Goal: Information Seeking & Learning: Learn about a topic

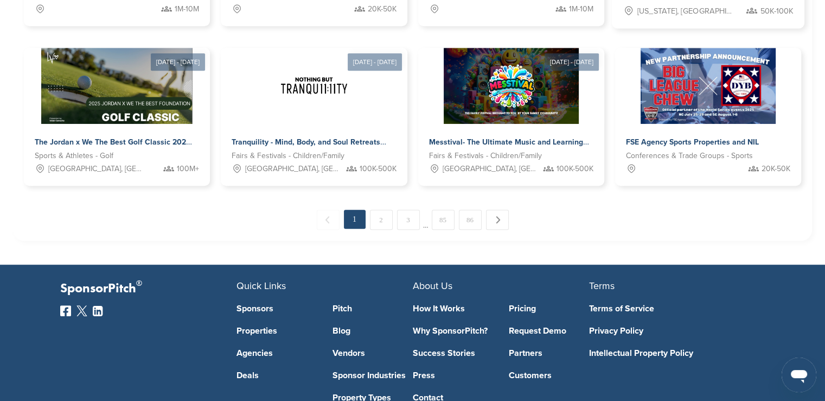
scroll to position [651, 0]
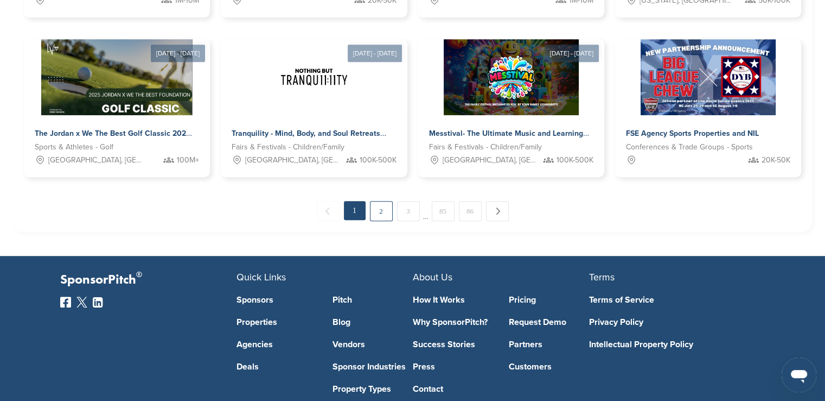
click at [389, 212] on link "2" at bounding box center [381, 211] width 23 height 20
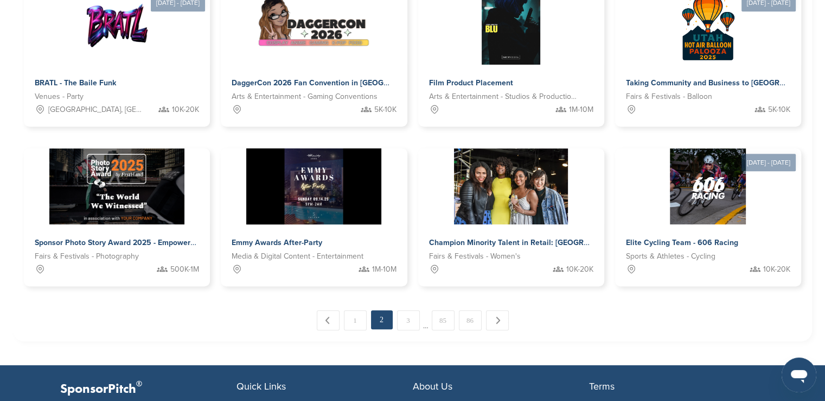
scroll to position [544, 0]
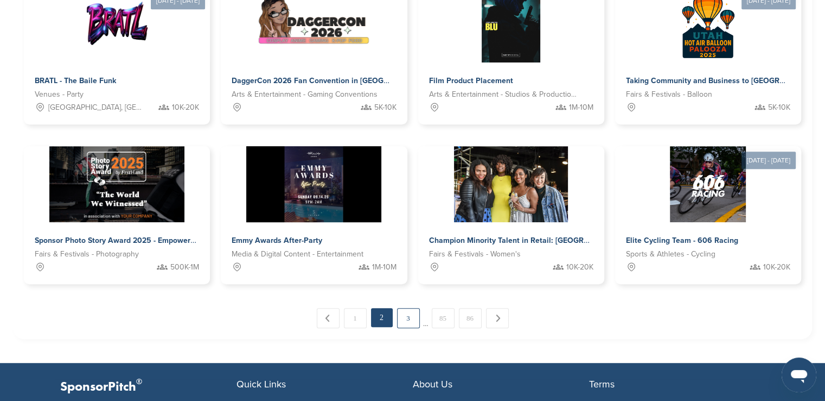
click at [416, 317] on link "3" at bounding box center [408, 318] width 23 height 20
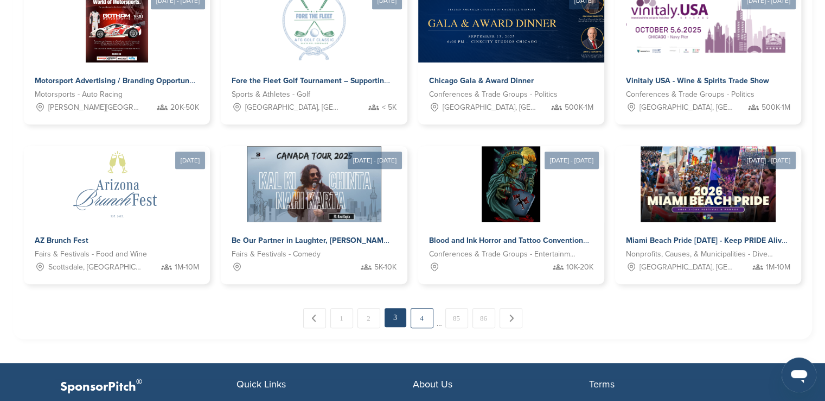
click at [430, 320] on link "4" at bounding box center [422, 318] width 23 height 20
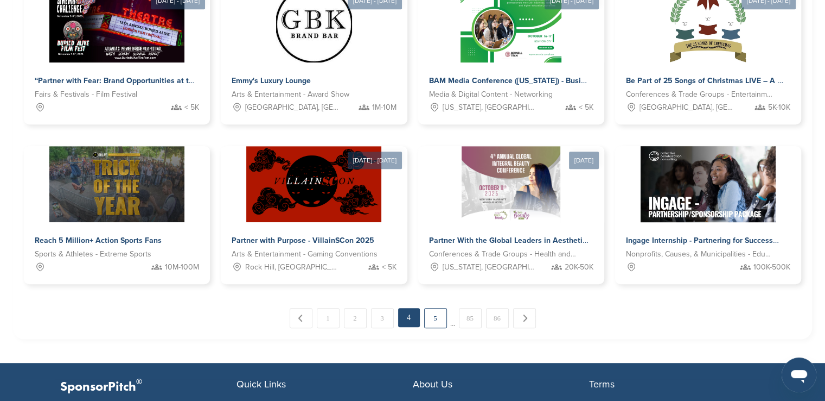
click at [437, 320] on link "5" at bounding box center [435, 318] width 23 height 20
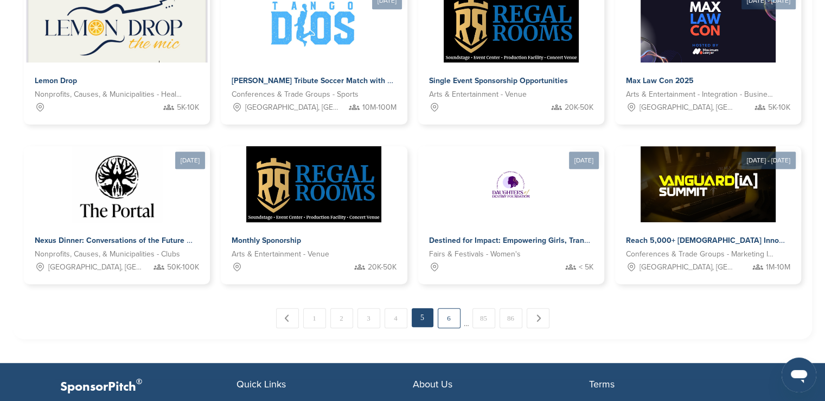
click at [453, 315] on link "6" at bounding box center [449, 318] width 23 height 20
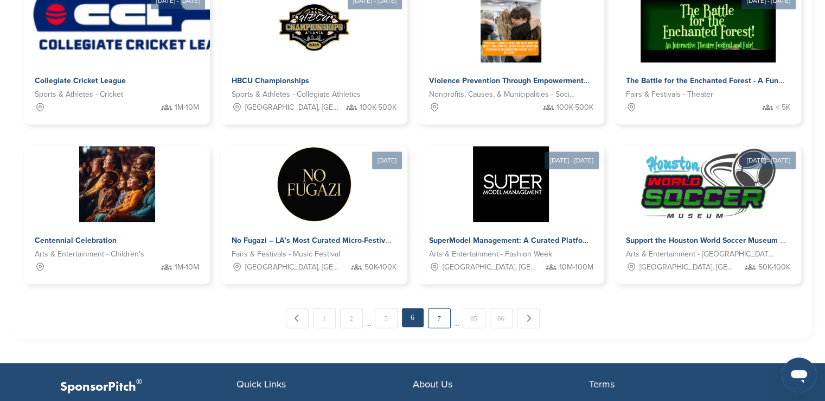
click at [440, 317] on link "7" at bounding box center [439, 318] width 23 height 20
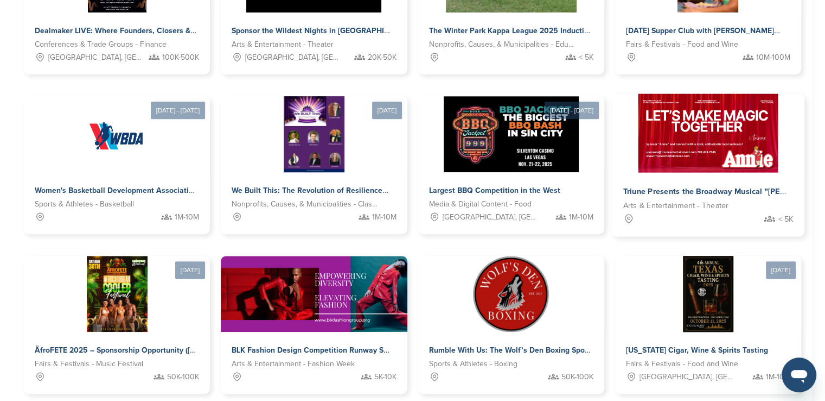
scroll to position [490, 0]
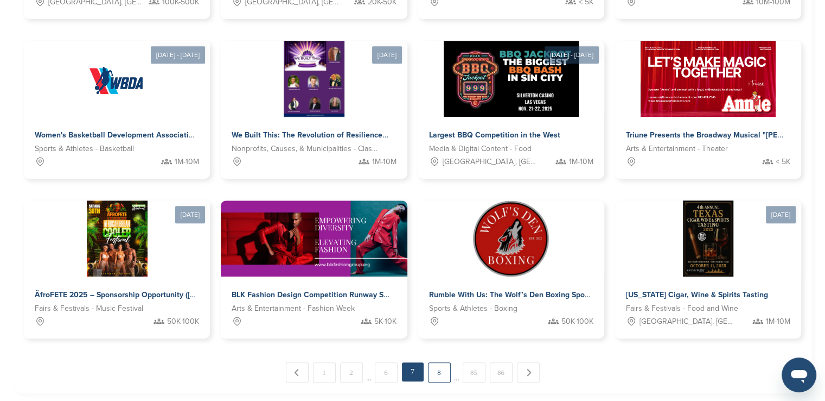
click at [434, 368] on link "8" at bounding box center [439, 372] width 23 height 20
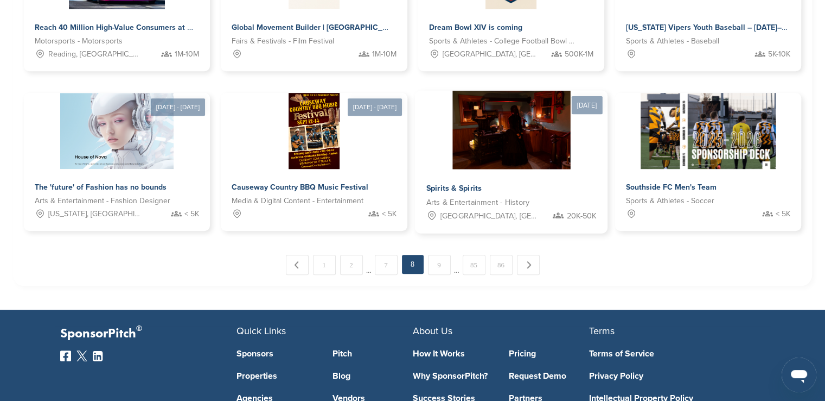
scroll to position [599, 0]
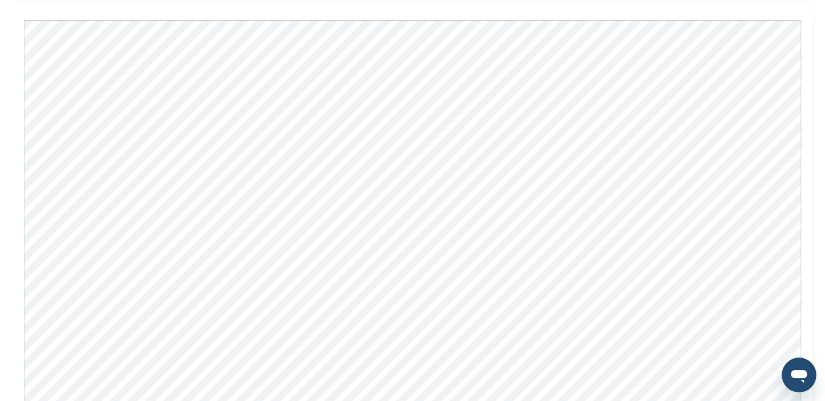
scroll to position [814, 0]
click at [816, 204] on div "The Jordan x We The Best Golf Classic 2025 – Where Sports, Music & Philanthropy…" at bounding box center [412, 186] width 825 height 1930
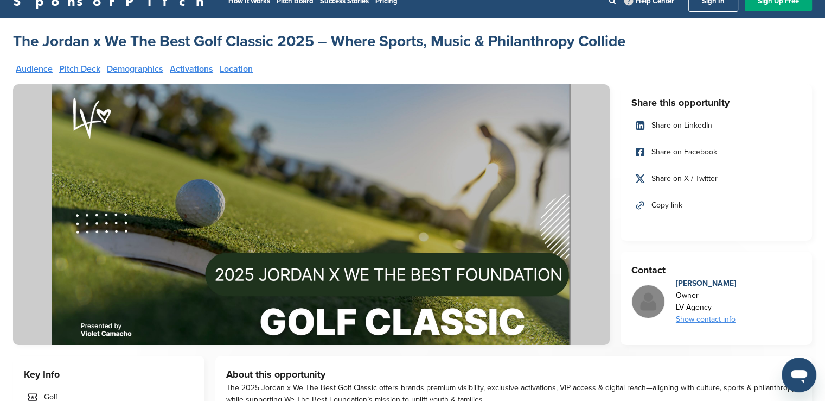
scroll to position [0, 0]
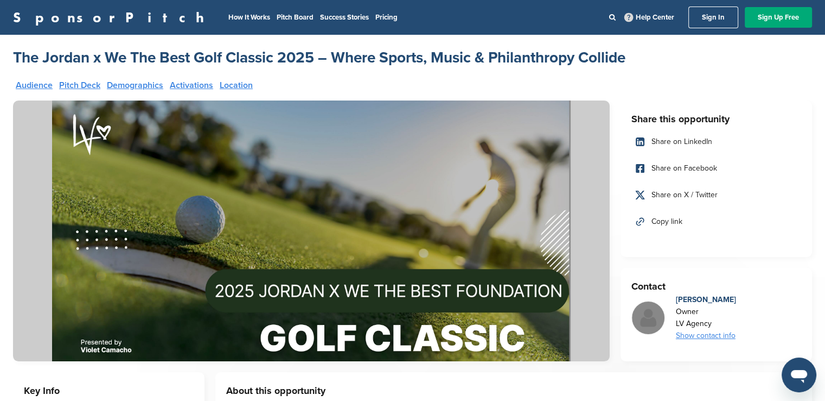
drag, startPoint x: 651, startPoint y: 61, endPoint x: 14, endPoint y: 56, distance: 637.2
click at [14, 56] on div "The Jordan x We The Best Golf Classic 2025 – Where Sports, Music & Philanthropy…" at bounding box center [412, 58] width 799 height 20
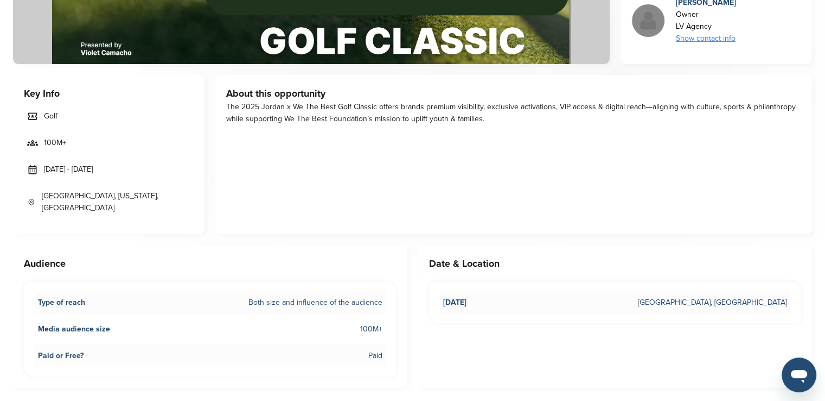
scroll to position [217, 0]
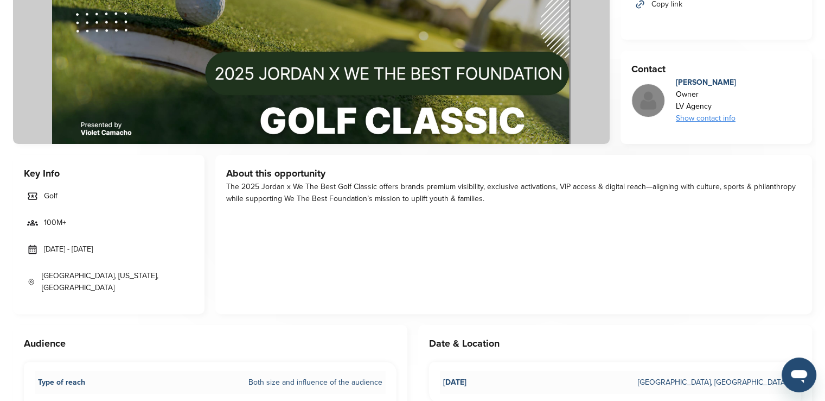
drag, startPoint x: 741, startPoint y: 79, endPoint x: 673, endPoint y: 79, distance: 68.4
click at [673, 79] on div "Violet Camacho Owner LV Agency Show contact info Log In or Sign Up Free for ful…" at bounding box center [717, 101] width 170 height 48
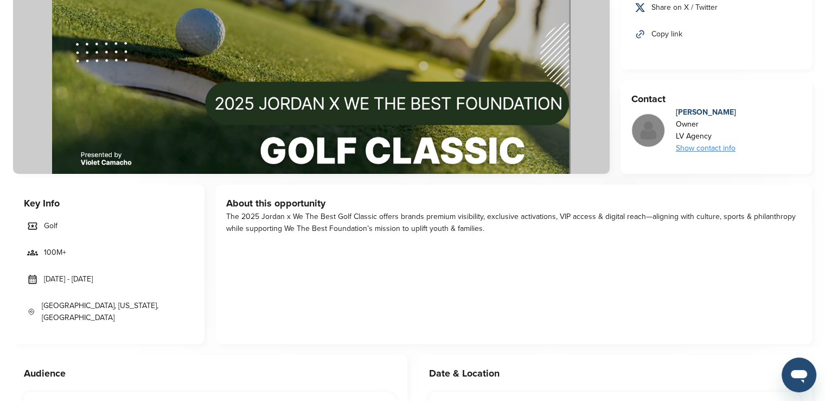
scroll to position [163, 0]
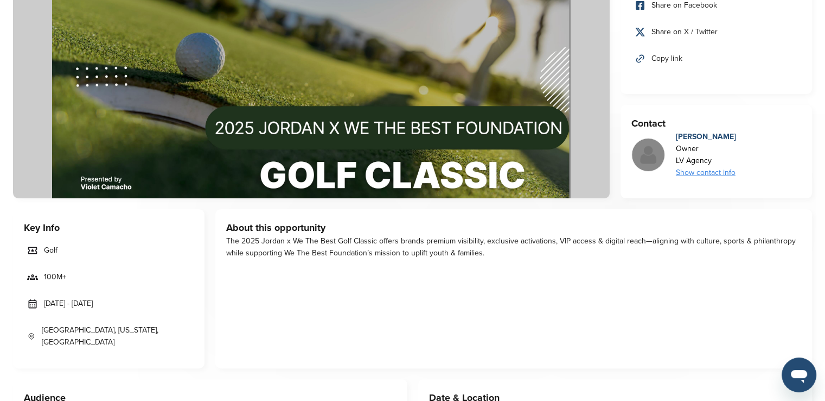
drag, startPoint x: 226, startPoint y: 242, endPoint x: 557, endPoint y: 282, distance: 333.0
click at [557, 282] on div "About this opportunity The 2025 Jordan x We The Best Golf Classic offers brands…" at bounding box center [513, 288] width 597 height 159
drag, startPoint x: 459, startPoint y: 260, endPoint x: 523, endPoint y: 226, distance: 72.6
click at [523, 226] on h3 "About this opportunity" at bounding box center [513, 227] width 575 height 15
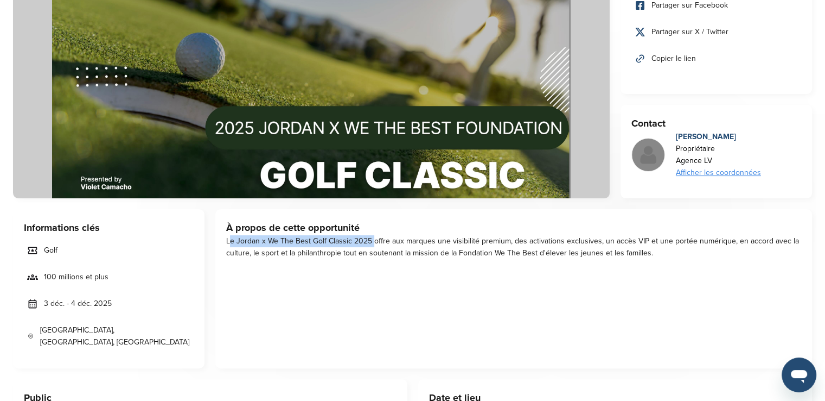
drag, startPoint x: 370, startPoint y: 239, endPoint x: 224, endPoint y: 242, distance: 146.0
click at [224, 242] on div "À propos de cette opportunité Le Jordan x We The Best Golf Classic 2025 offre a…" at bounding box center [513, 288] width 597 height 159
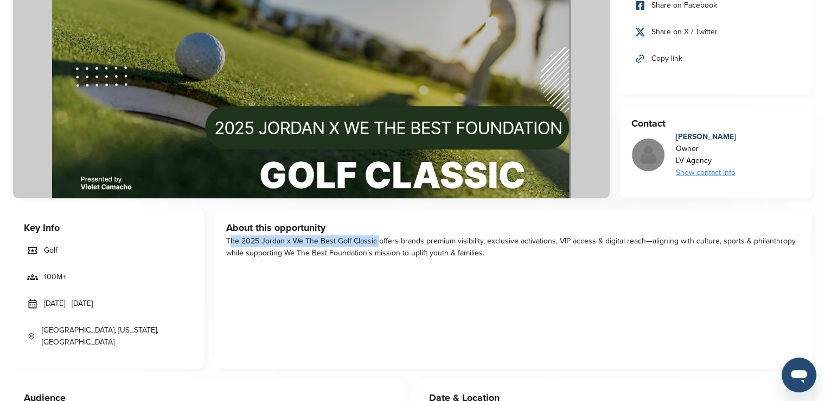
drag, startPoint x: 370, startPoint y: 240, endPoint x: 228, endPoint y: 240, distance: 141.6
click at [228, 240] on div "The 2025 Jordan x We The Best Golf Classic offers brands premium visibility, ex…" at bounding box center [513, 247] width 575 height 24
copy div "The 2025 Jordan x We The Best Golf Classic"
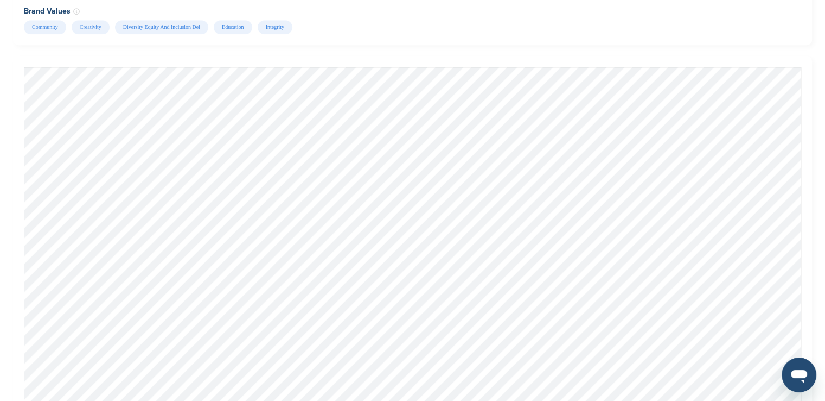
scroll to position [923, 0]
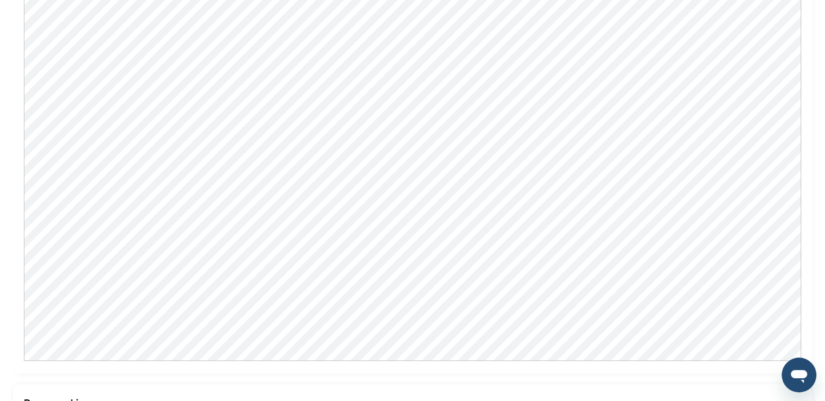
scroll to position [1031, 0]
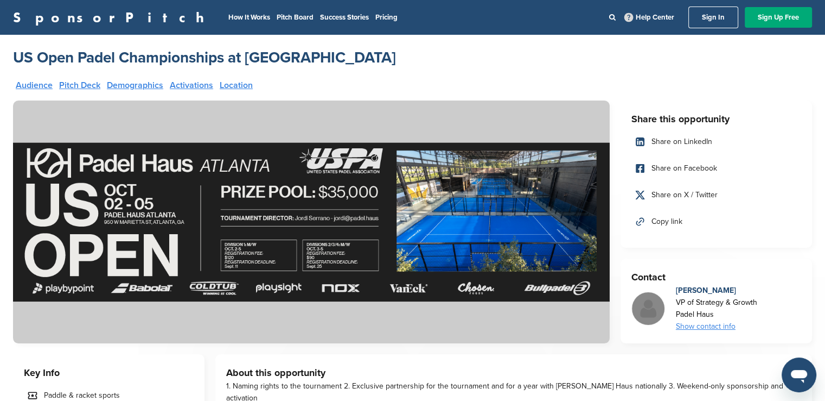
click at [120, 57] on h2 "US Open Padel Championships at Padel Haus Atlanta" at bounding box center [204, 58] width 383 height 20
click at [120, 57] on h2 "US Open Padel Championships at [GEOGRAPHIC_DATA]" at bounding box center [204, 58] width 383 height 20
drag, startPoint x: 377, startPoint y: 46, endPoint x: 18, endPoint y: 58, distance: 358.9
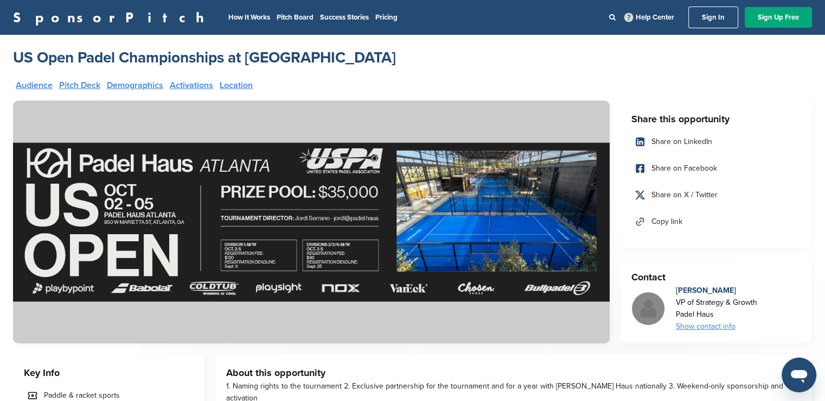
copy h2 "US Open Padel Championships at [GEOGRAPHIC_DATA]"
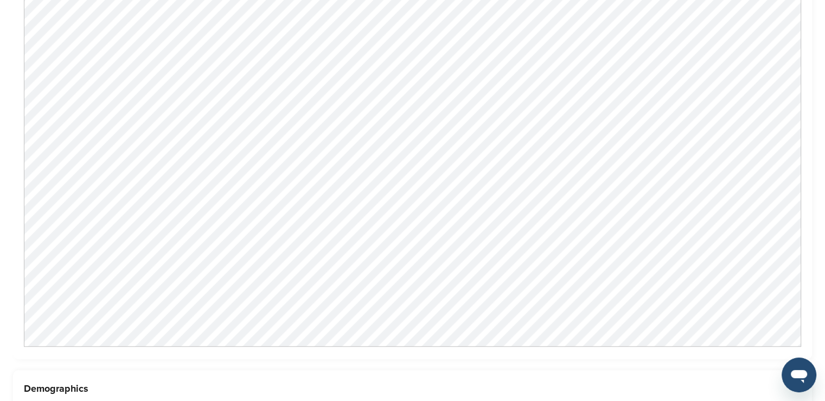
scroll to position [868, 0]
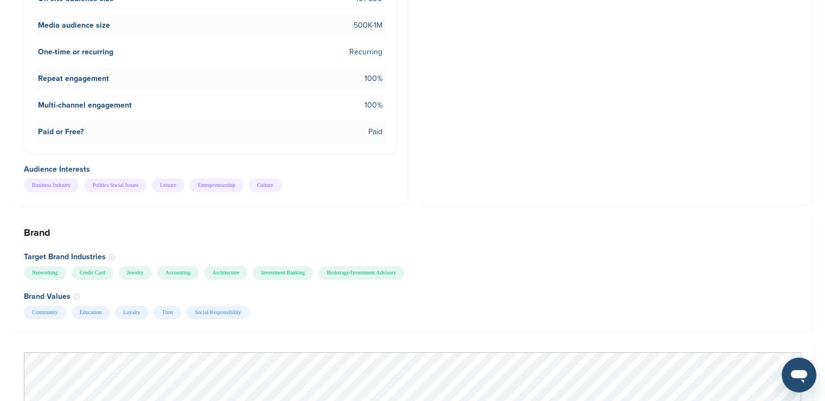
scroll to position [868, 0]
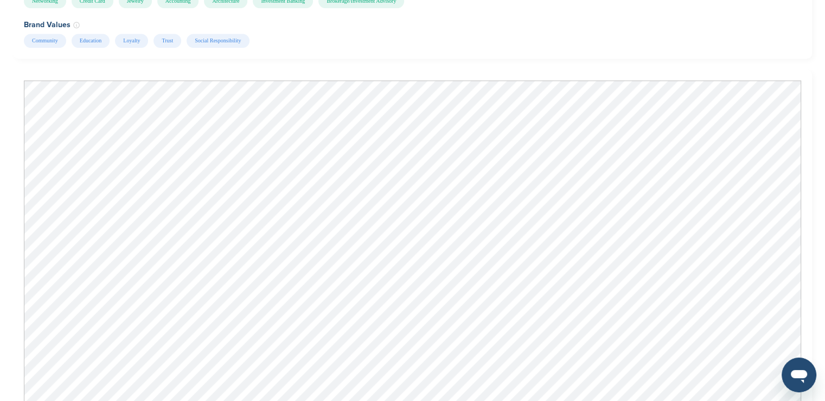
click at [802, 94] on div at bounding box center [412, 276] width 799 height 414
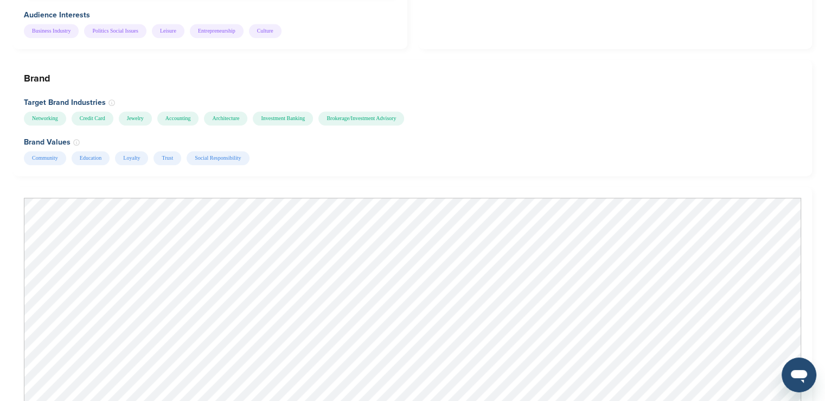
scroll to position [651, 0]
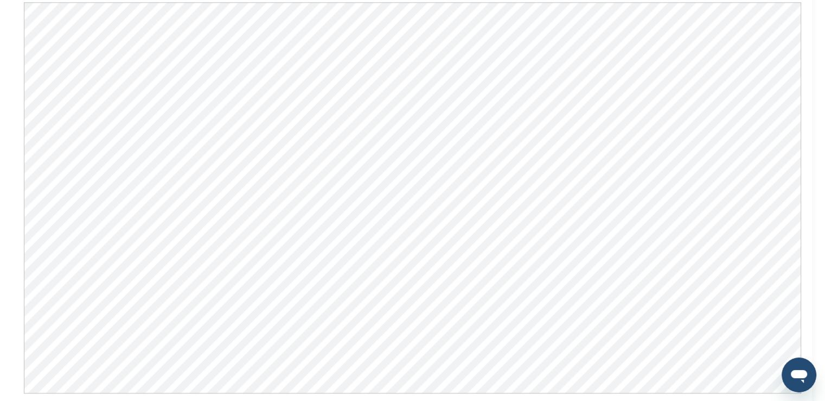
scroll to position [1302, 0]
click at [816, 116] on div "Drive ROI Through Sports: A Strategic Investment Opportunity Audience Pitch Dec…" at bounding box center [412, 77] width 825 height 2691
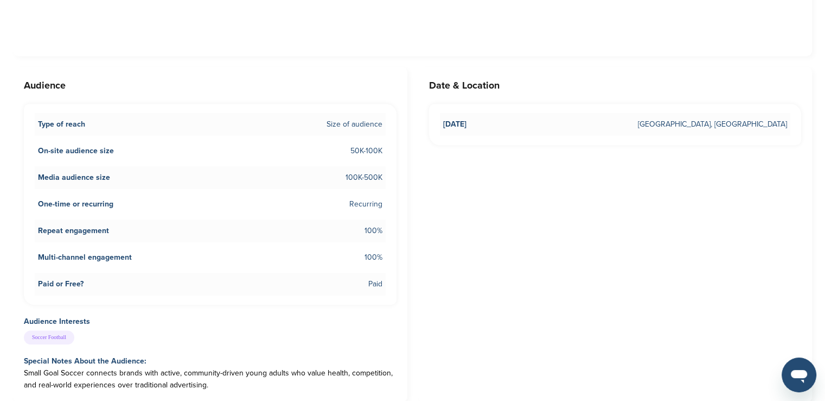
scroll to position [651, 0]
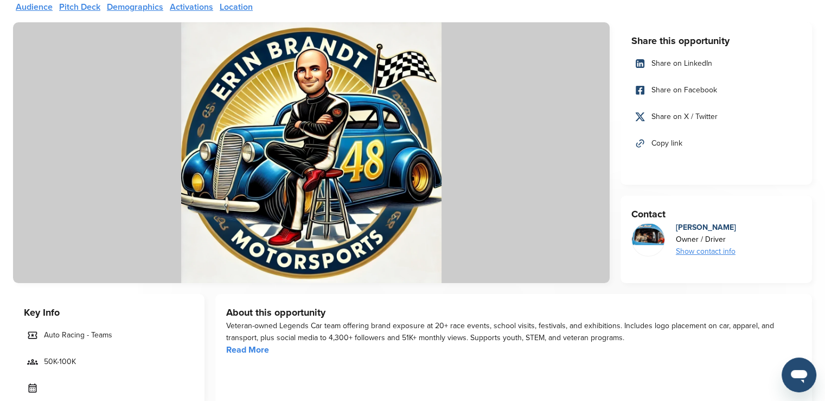
scroll to position [271, 0]
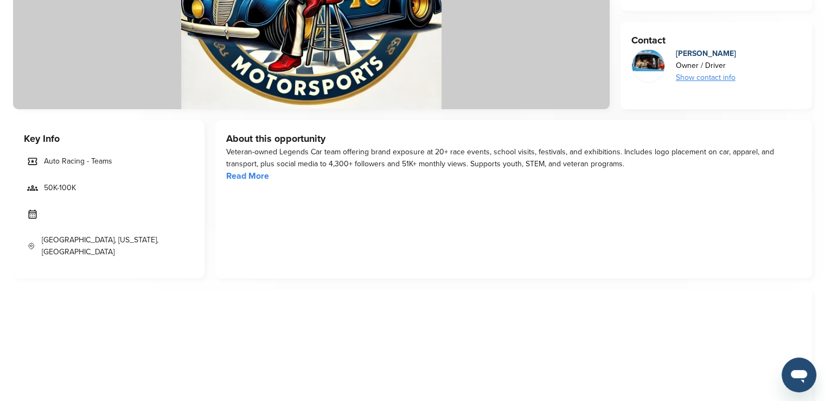
click at [243, 170] on link "Read More" at bounding box center [247, 175] width 43 height 11
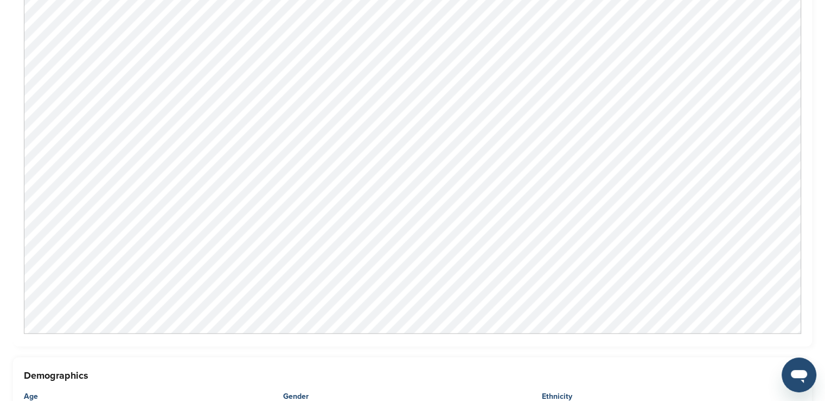
scroll to position [1302, 0]
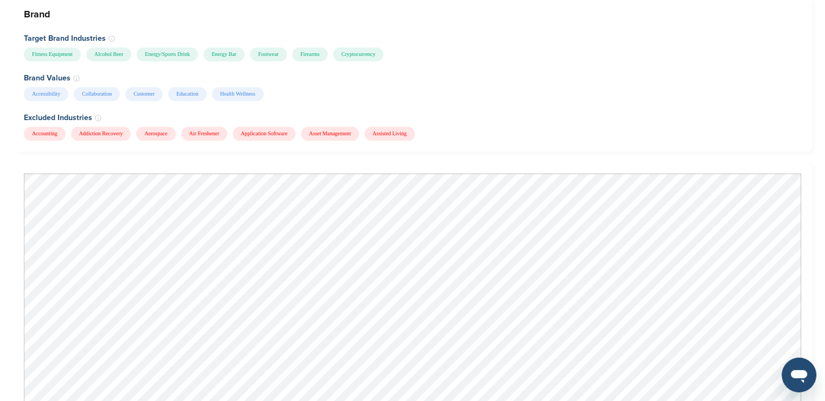
scroll to position [1357, 0]
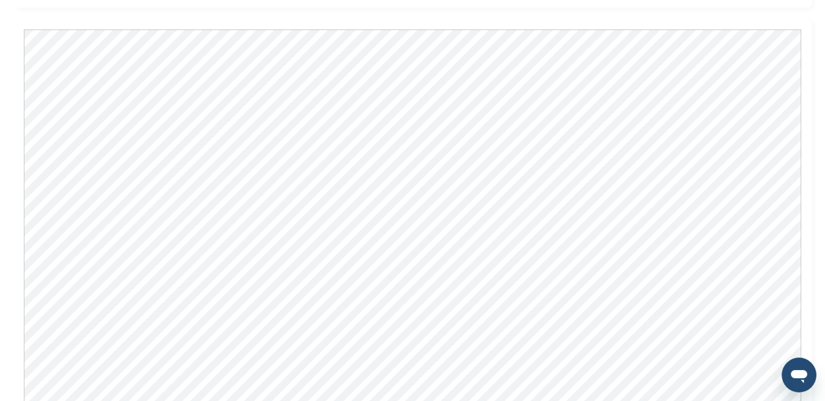
scroll to position [977, 0]
click at [814, 128] on div "Single Event Sponsorship Opportunities Audience Pitch Deck Demographics Activat…" at bounding box center [412, 316] width 825 height 2516
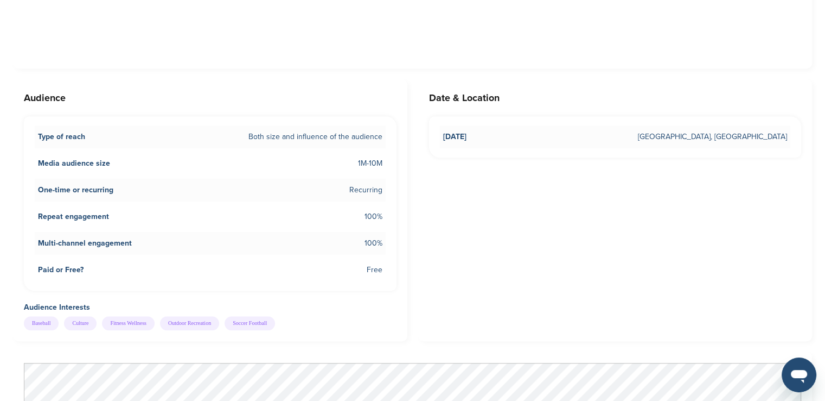
scroll to position [923, 0]
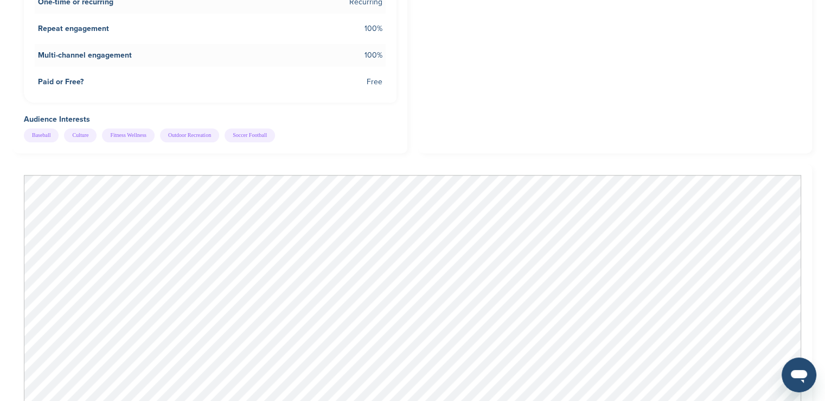
click at [542, 115] on div "Date & Location Mar 31, 2026 USA, North America" at bounding box center [615, 22] width 395 height 262
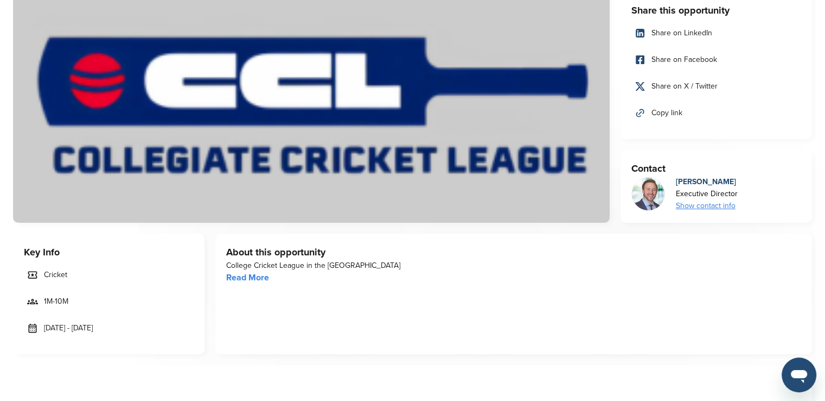
scroll to position [0, 0]
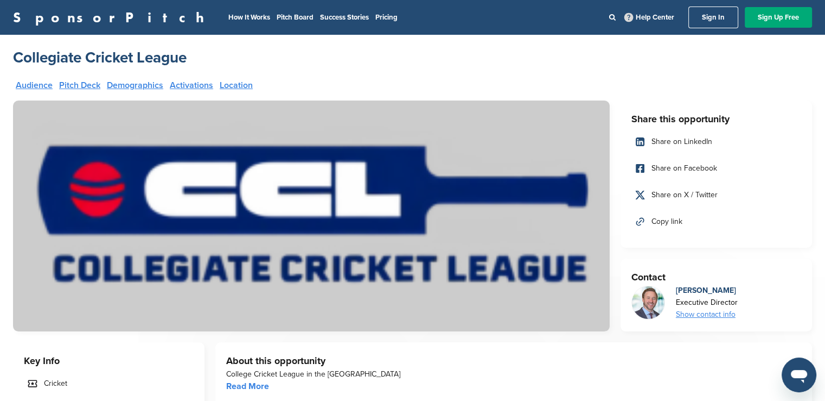
click at [151, 54] on h2 "Collegiate Cricket League" at bounding box center [100, 58] width 174 height 20
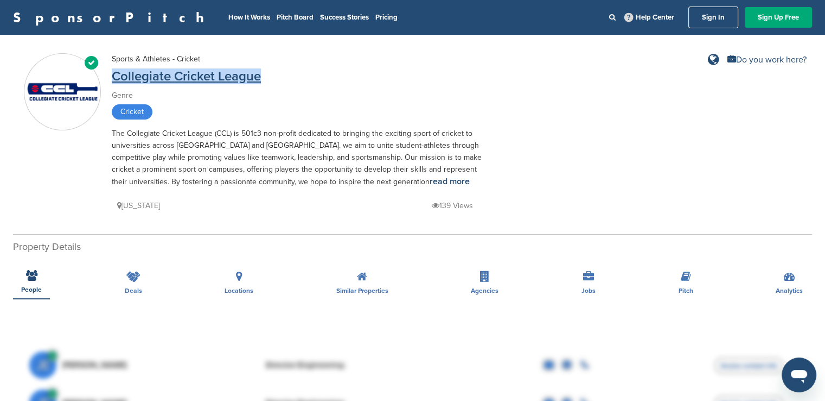
drag, startPoint x: 264, startPoint y: 78, endPoint x: 111, endPoint y: 82, distance: 153.1
click at [112, 82] on div "Collegiate Cricket League" at bounding box center [302, 78] width 380 height 14
copy link "Collegiate Cricket League"
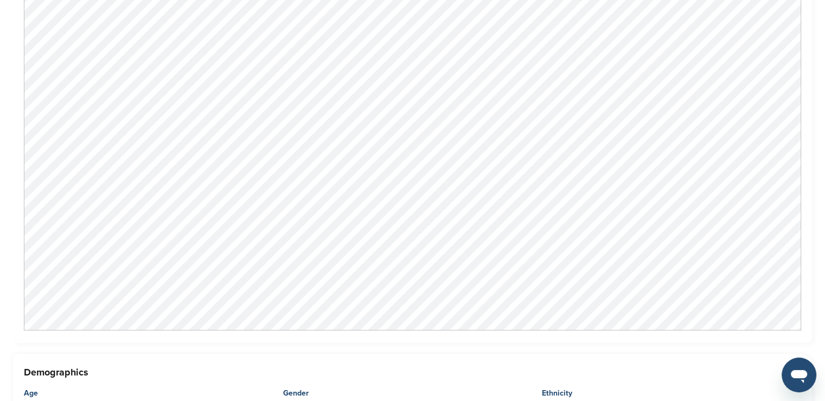
scroll to position [1140, 0]
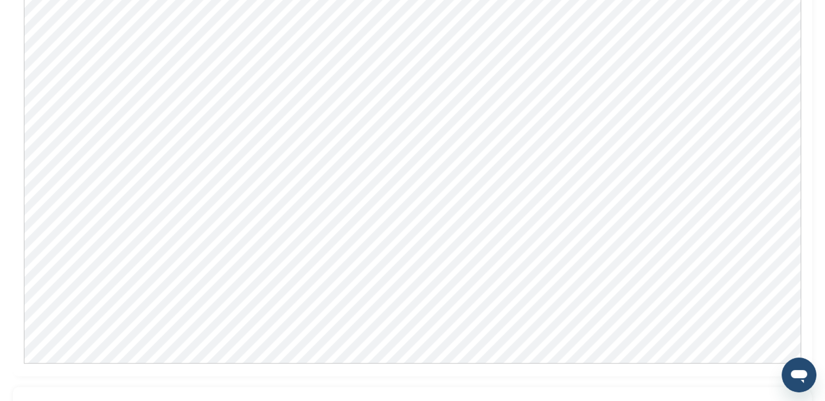
scroll to position [760, 0]
click at [0, 145] on div "HBCU Championships Audience Pitch Deck Demographics Activations Location Share …" at bounding box center [412, 180] width 825 height 1810
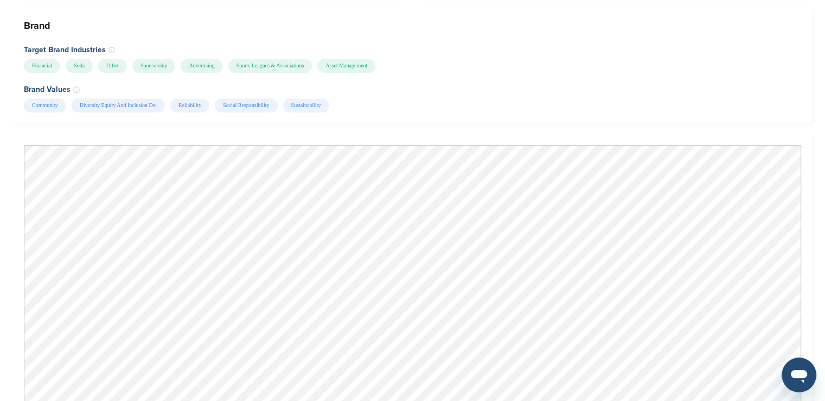
scroll to position [977, 0]
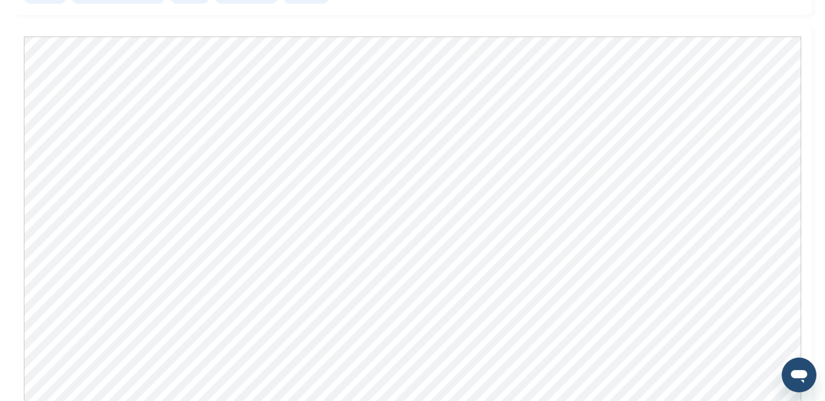
click at [805, 133] on div at bounding box center [412, 233] width 799 height 414
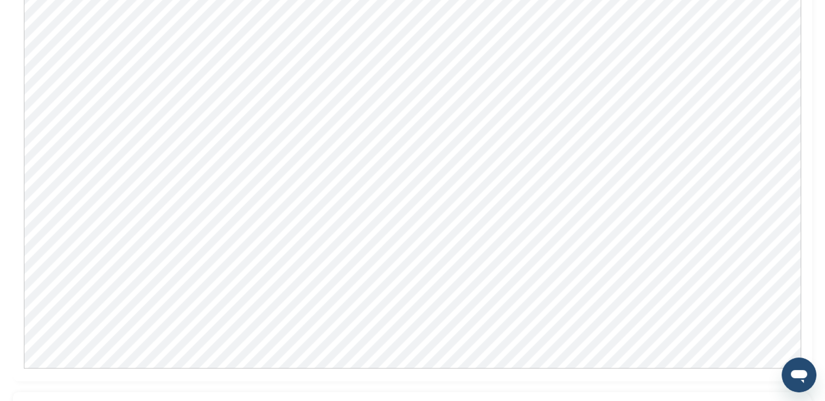
scroll to position [1248, 0]
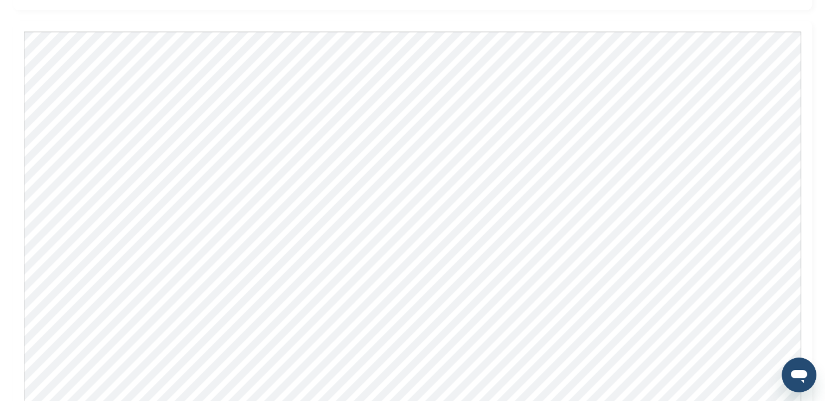
click at [803, 109] on div at bounding box center [412, 228] width 799 height 414
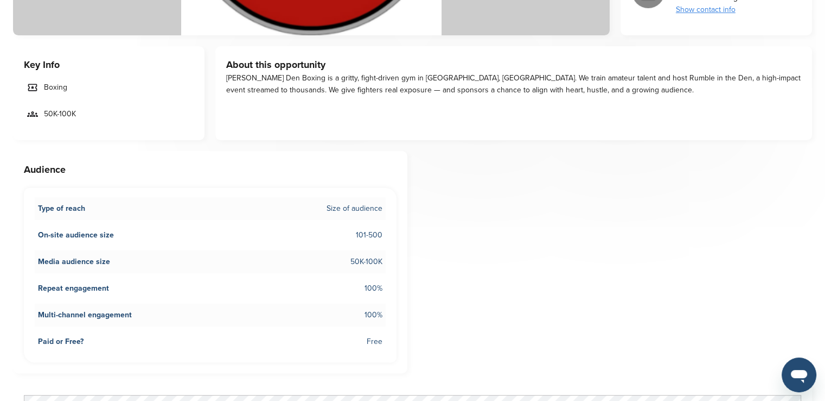
scroll to position [597, 0]
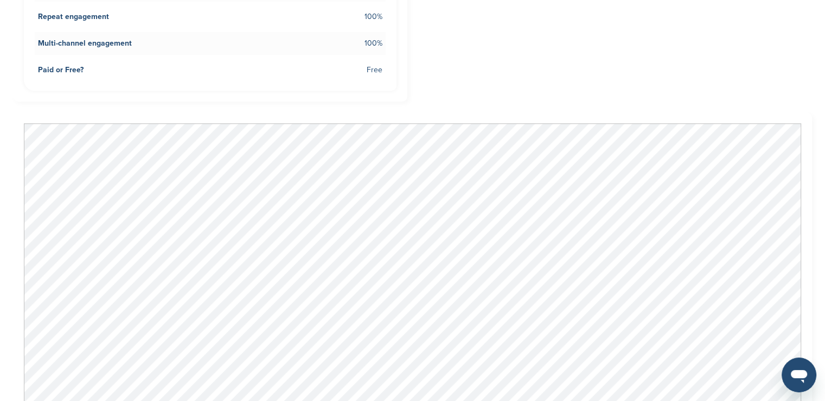
click at [580, 93] on div "Share this opportunity Share on LinkedIn Share on Facebook Share on X / Twitter…" at bounding box center [412, 239] width 799 height 1473
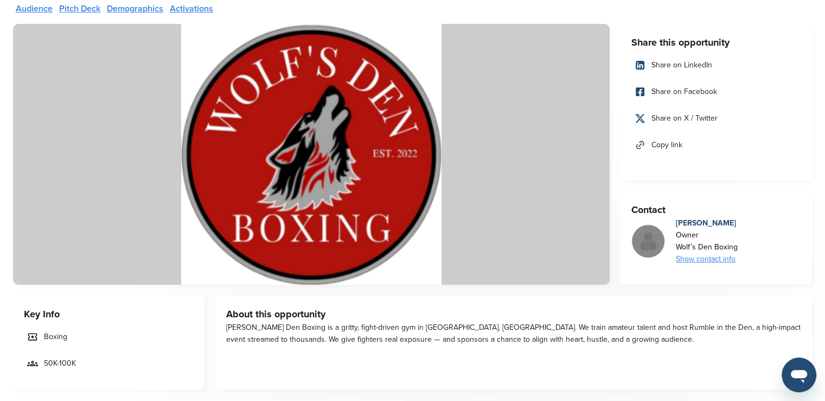
scroll to position [0, 0]
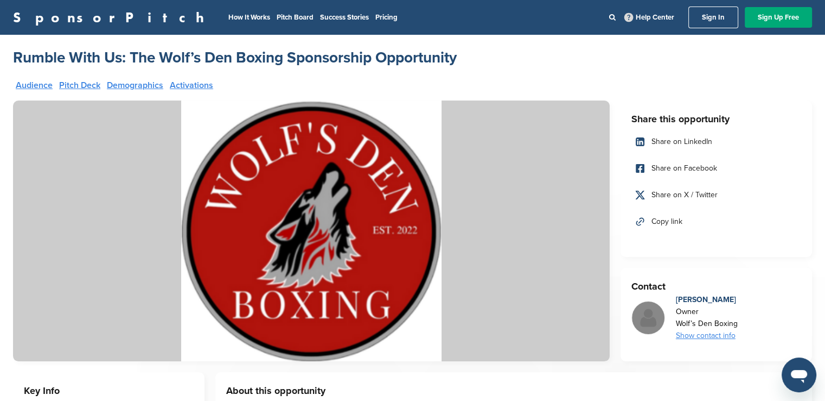
drag, startPoint x: 478, startPoint y: 56, endPoint x: 15, endPoint y: 63, distance: 463.0
click at [15, 63] on div "Rumble With Us: The Wolf’s Den Boxing Sponsorship Opportunity" at bounding box center [412, 58] width 799 height 20
copy h2 "Rumble With Us: The Wolf’s Den Boxing Sponsorship Opportunity"
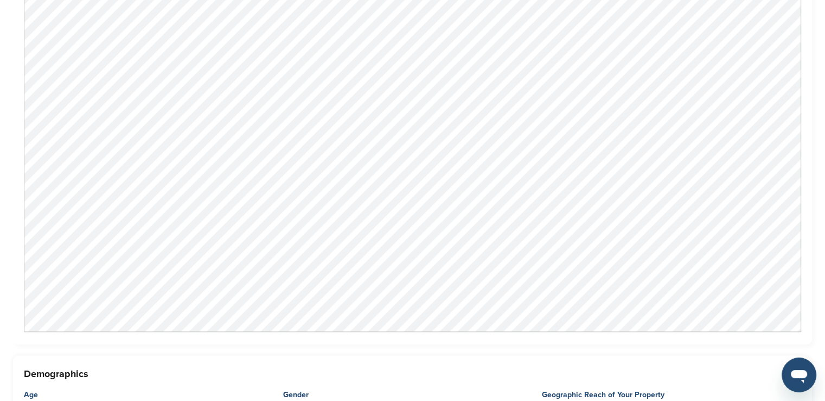
scroll to position [868, 0]
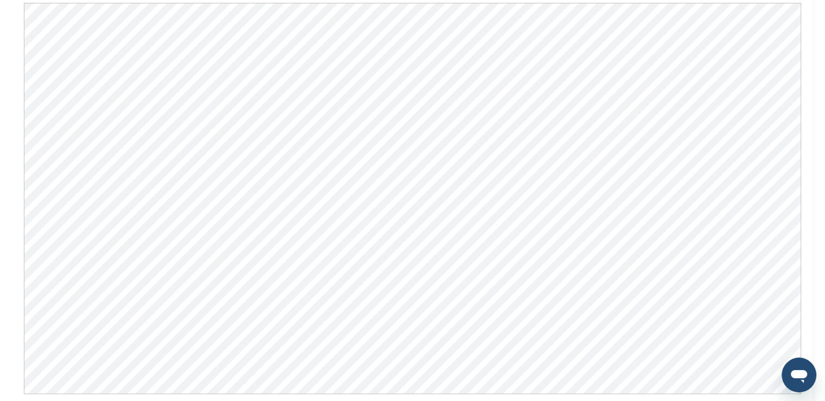
scroll to position [1357, 0]
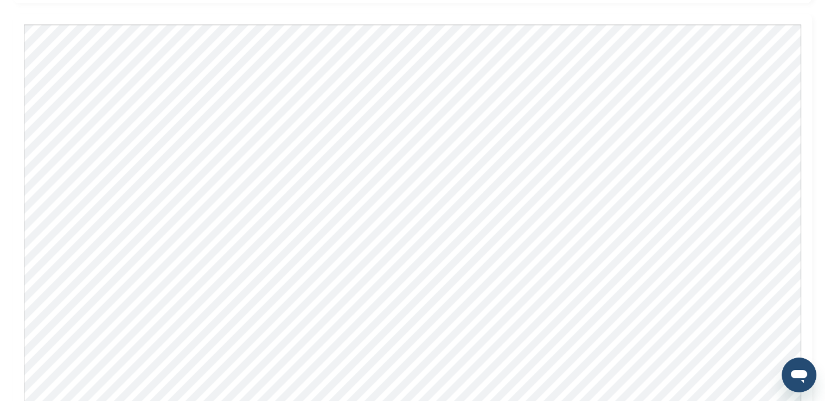
click at [0, 168] on div "Reach 40 Million High-Value Consumers at 330 MPH Audience Pitch Deck Demographi…" at bounding box center [412, 226] width 825 height 3097
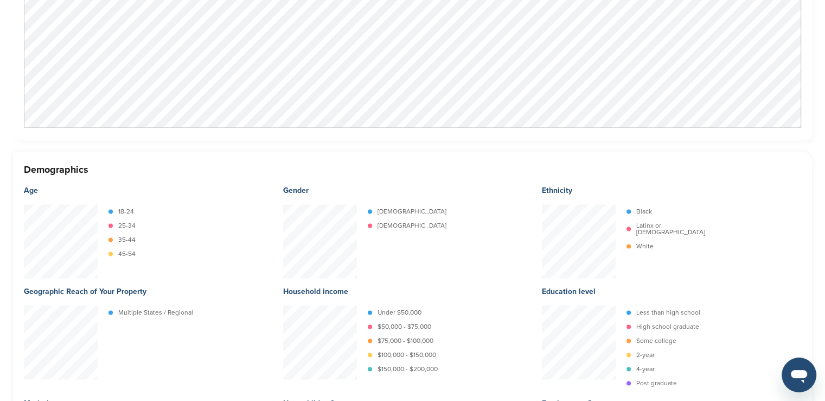
scroll to position [1520, 0]
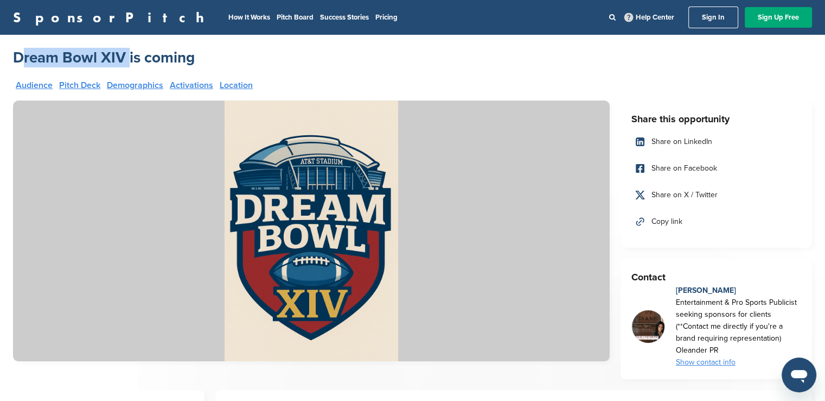
drag, startPoint x: 4, startPoint y: 54, endPoint x: 127, endPoint y: 55, distance: 123.2
copy h2 "Dream Bowl XIV"
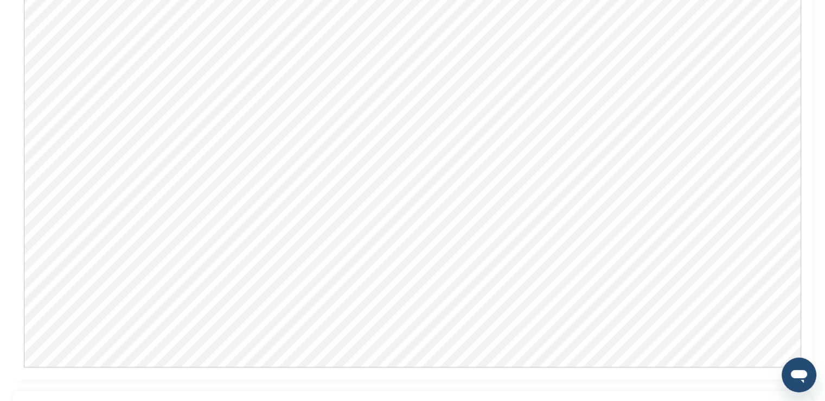
scroll to position [1085, 0]
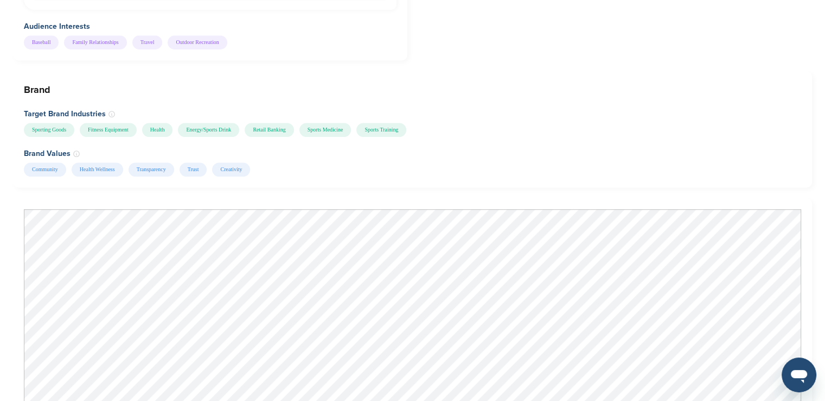
click at [507, 143] on div "Brand Target Brand Industries Sporting Goods Fitness Equipment Health Energy/Sp…" at bounding box center [412, 129] width 799 height 116
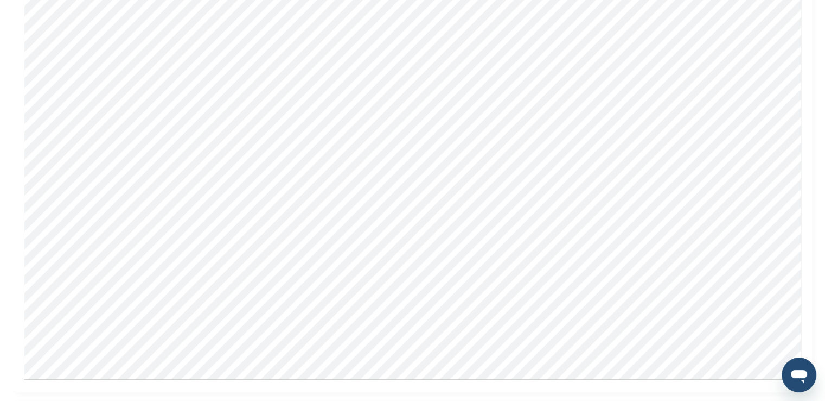
scroll to position [868, 0]
